Goal: Task Accomplishment & Management: Complete application form

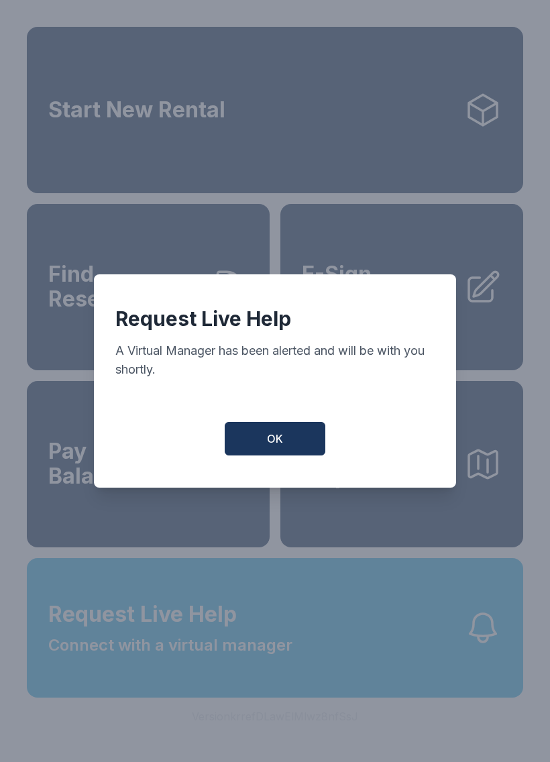
click at [304, 436] on button "OK" at bounding box center [275, 439] width 101 height 34
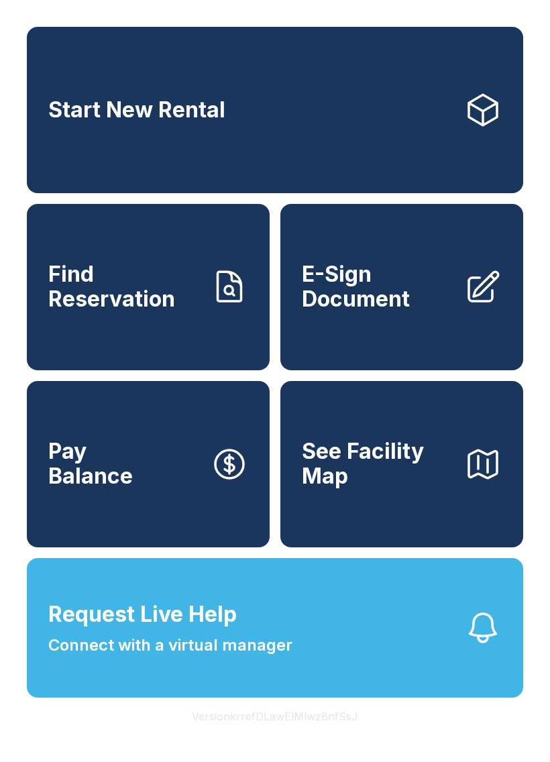
click at [416, 453] on button "See Facility Map" at bounding box center [401, 464] width 243 height 166
click at [335, 89] on link "Start New Rental" at bounding box center [275, 110] width 496 height 166
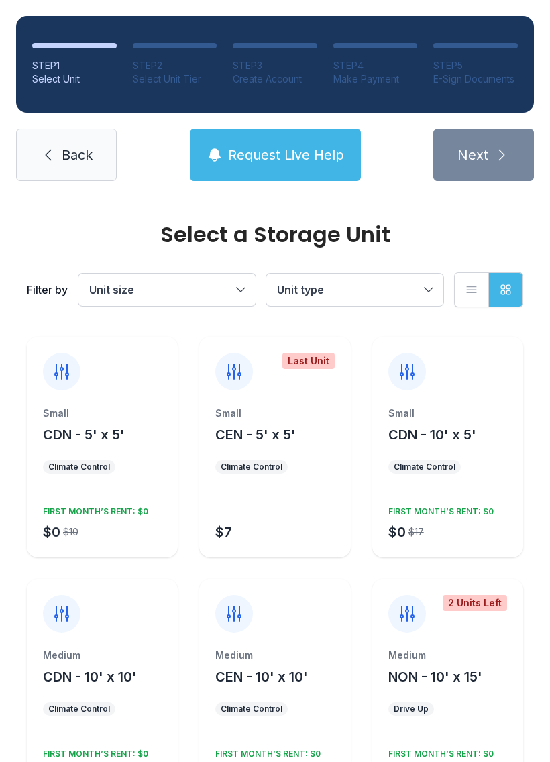
click at [290, 451] on div "Small CEN - 5' x 5' Climate Control $7" at bounding box center [274, 481] width 151 height 151
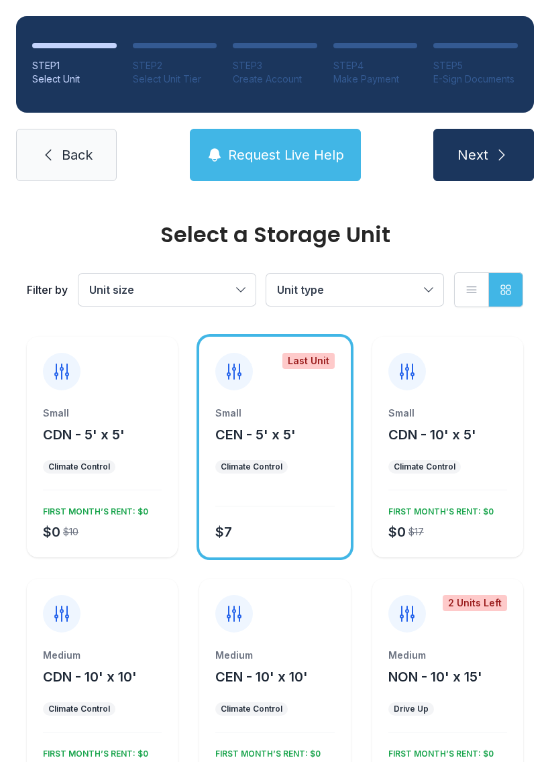
click at [480, 134] on button "Next" at bounding box center [483, 155] width 101 height 52
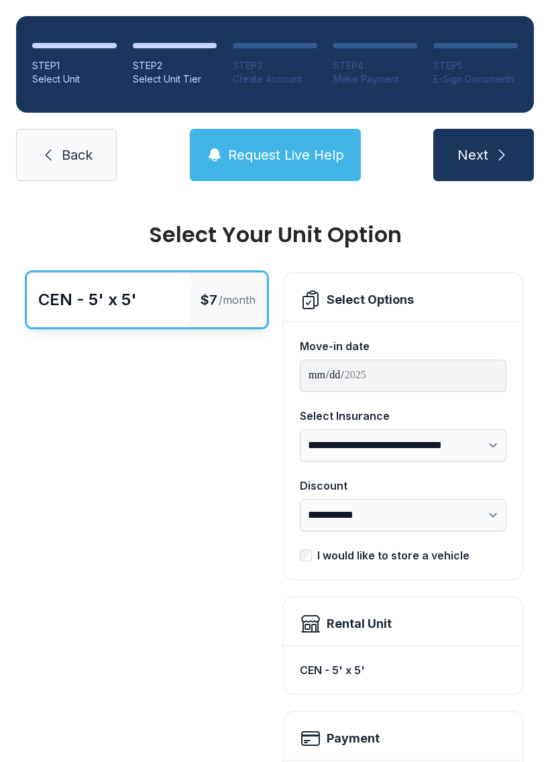
click at [68, 164] on span "Back" at bounding box center [77, 154] width 31 height 19
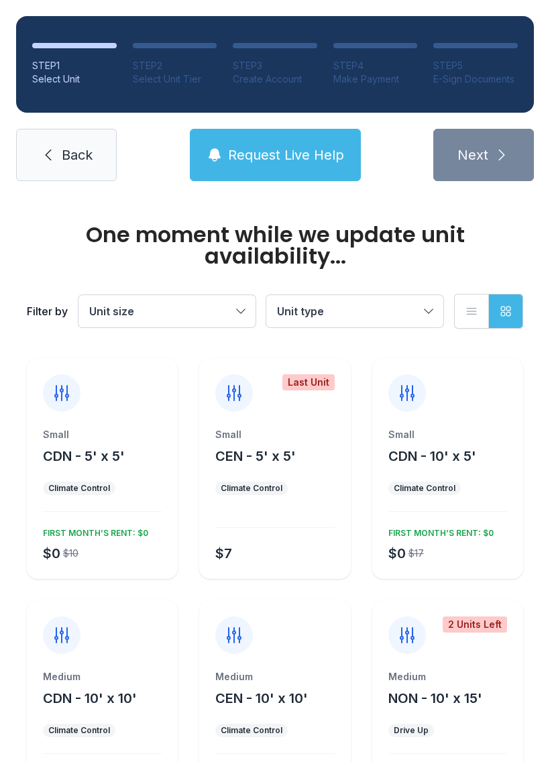
click at [72, 147] on span "Back" at bounding box center [77, 154] width 31 height 19
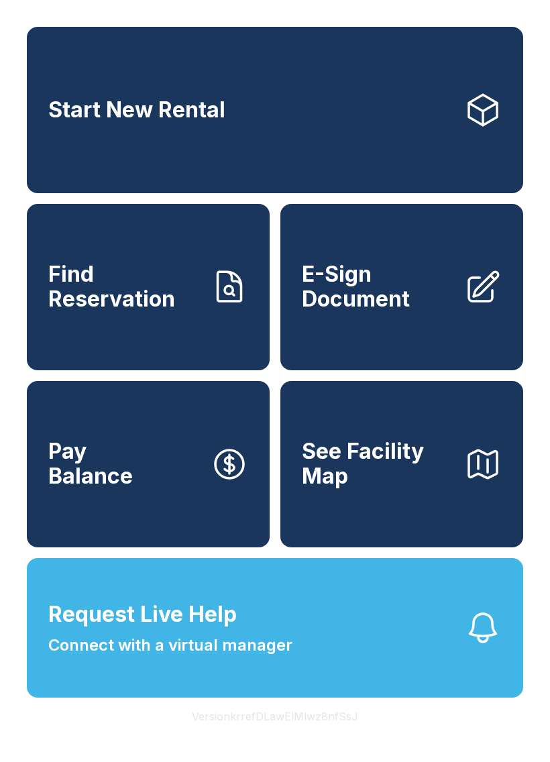
click at [435, 297] on span "E-Sign Document" at bounding box center [378, 286] width 152 height 49
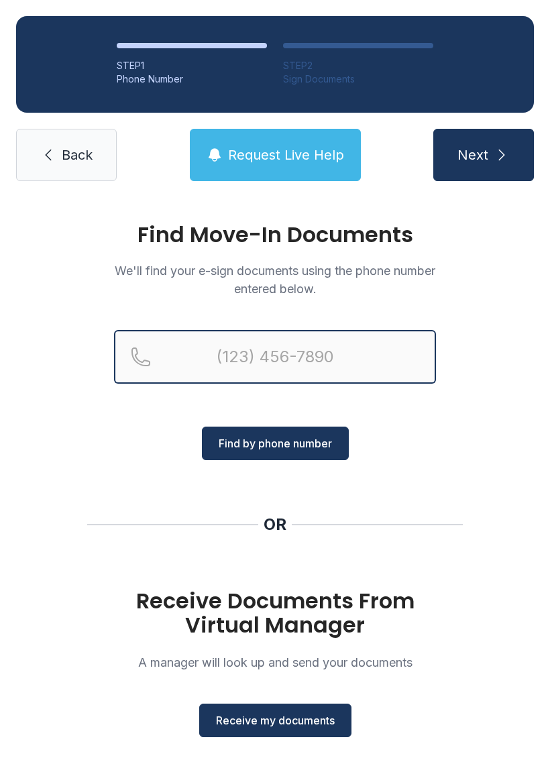
click at [296, 351] on input "Reservation phone number" at bounding box center [275, 357] width 322 height 54
type input "[PHONE_NUMBER]"
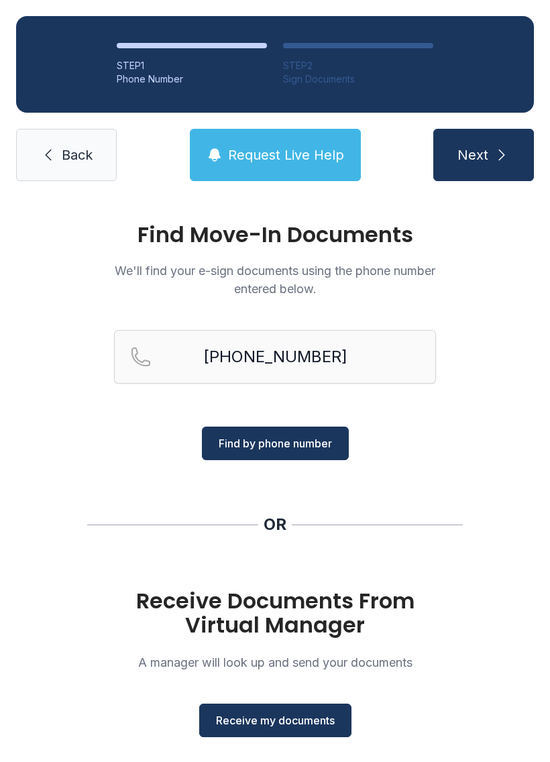
click at [310, 434] on button "Find by phone number" at bounding box center [275, 443] width 147 height 34
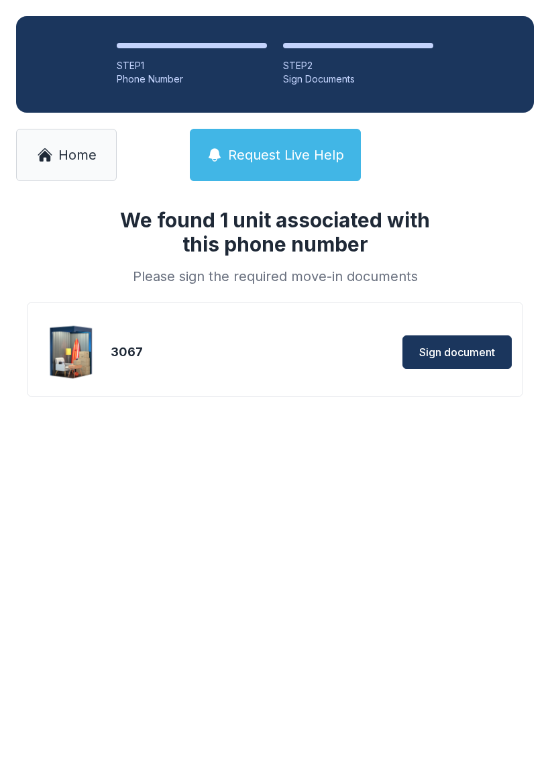
click at [458, 344] on span "Sign document" at bounding box center [457, 352] width 76 height 16
click at [80, 154] on span "Home" at bounding box center [77, 154] width 38 height 19
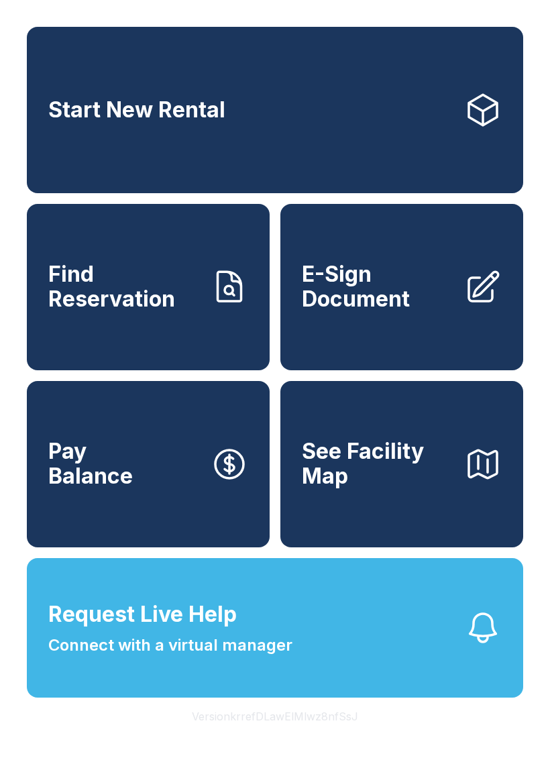
click at [400, 311] on span "E-Sign Document" at bounding box center [378, 286] width 152 height 49
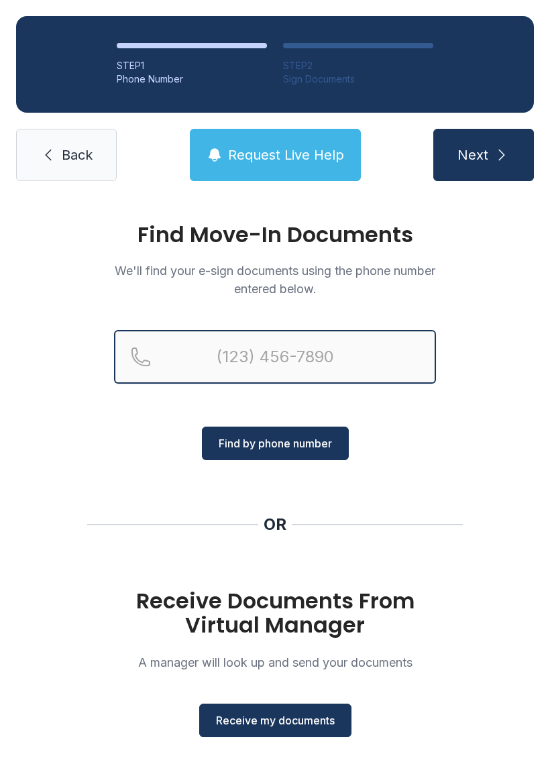
click at [314, 351] on input "Reservation phone number" at bounding box center [275, 357] width 322 height 54
type input "[PHONE_NUMBER]"
click at [483, 155] on button "Next" at bounding box center [483, 155] width 101 height 52
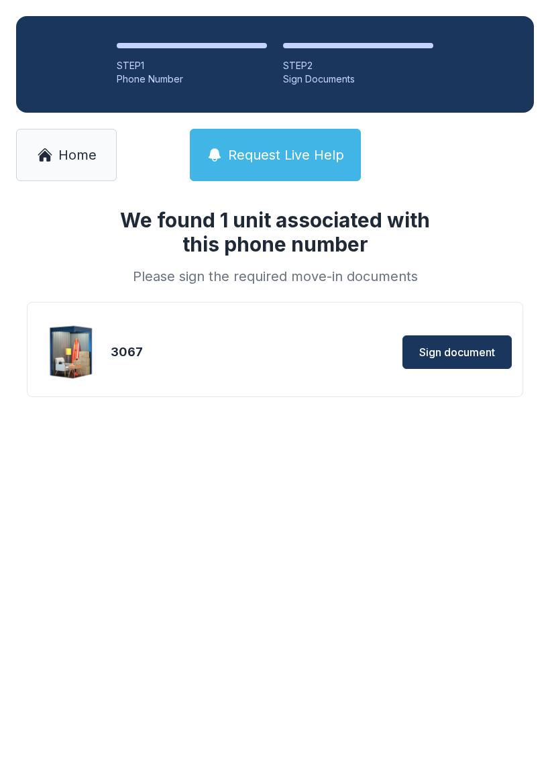
click at [88, 172] on link "Home" at bounding box center [66, 155] width 101 height 52
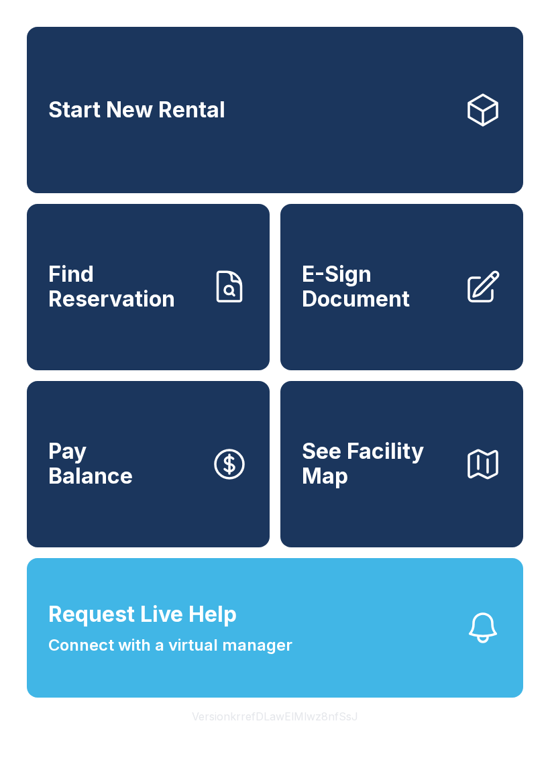
click at [406, 308] on span "E-Sign Document" at bounding box center [378, 286] width 152 height 49
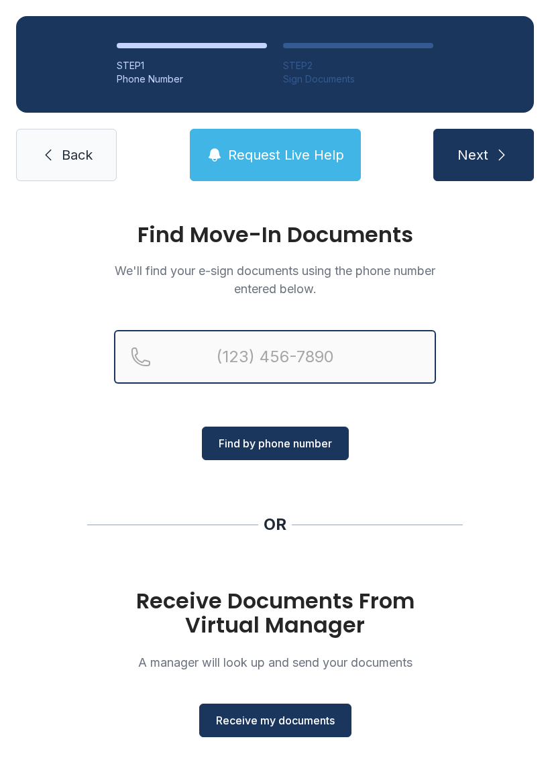
click at [284, 351] on input "Reservation phone number" at bounding box center [275, 357] width 322 height 54
type input "[PHONE_NUMBER]"
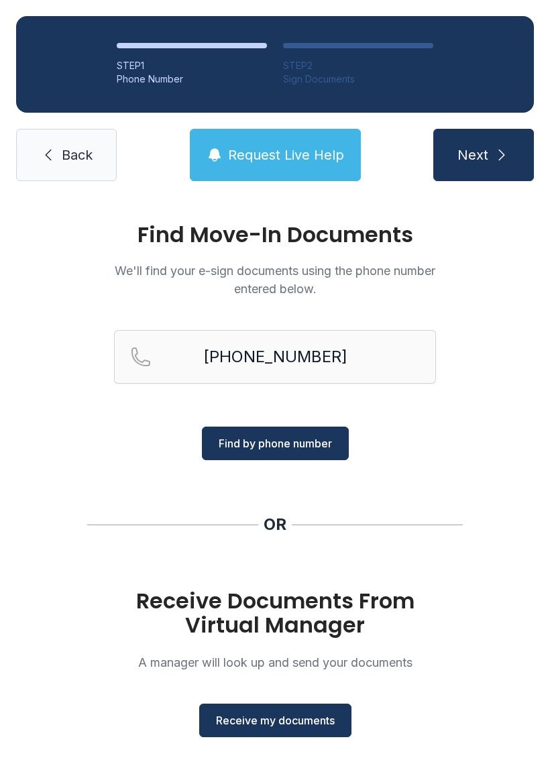
click at [305, 438] on span "Find by phone number" at bounding box center [275, 443] width 113 height 16
